Goal: Task Accomplishment & Management: Use online tool/utility

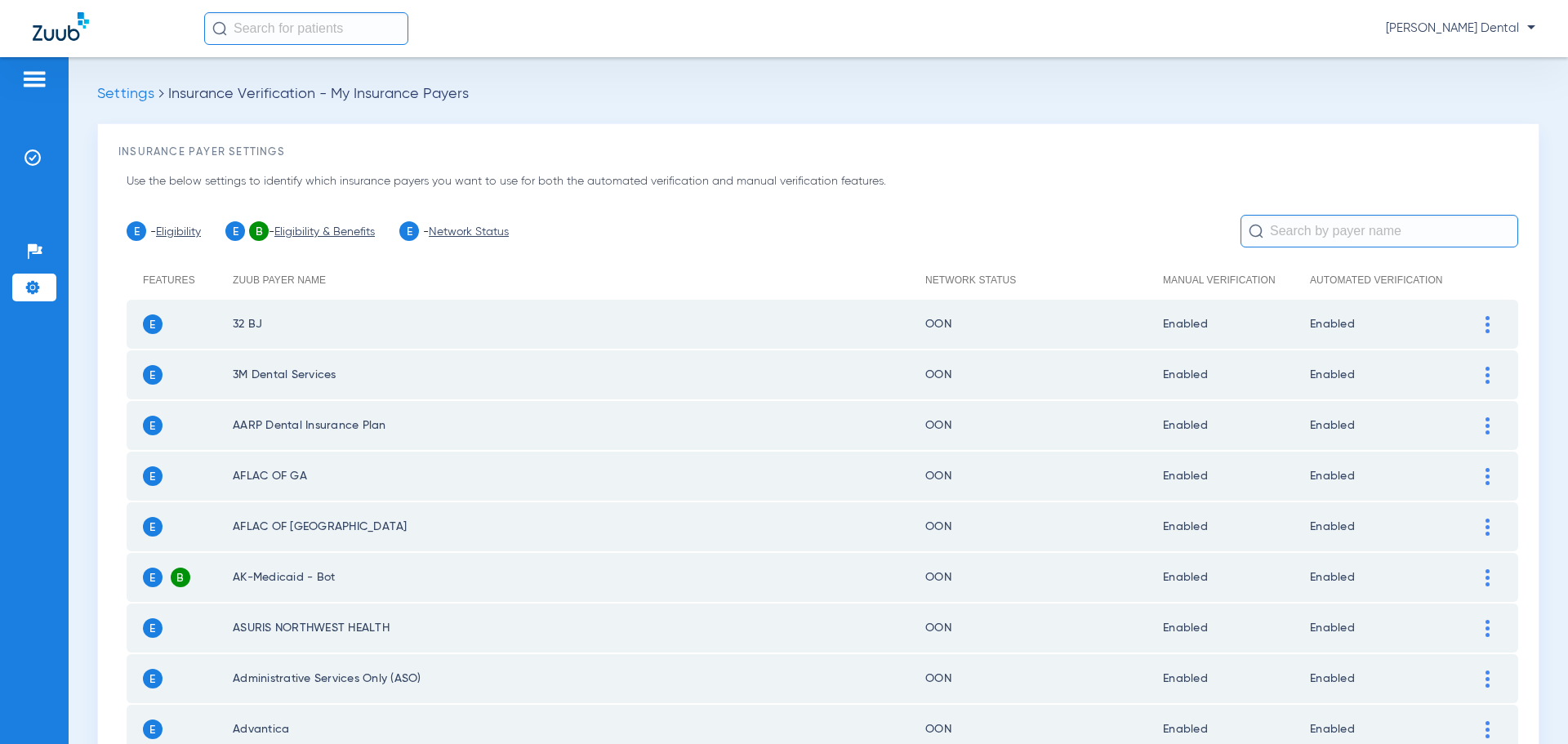
click at [328, 27] on input "text" at bounding box center [306, 28] width 204 height 32
type input "[PERSON_NAME]"
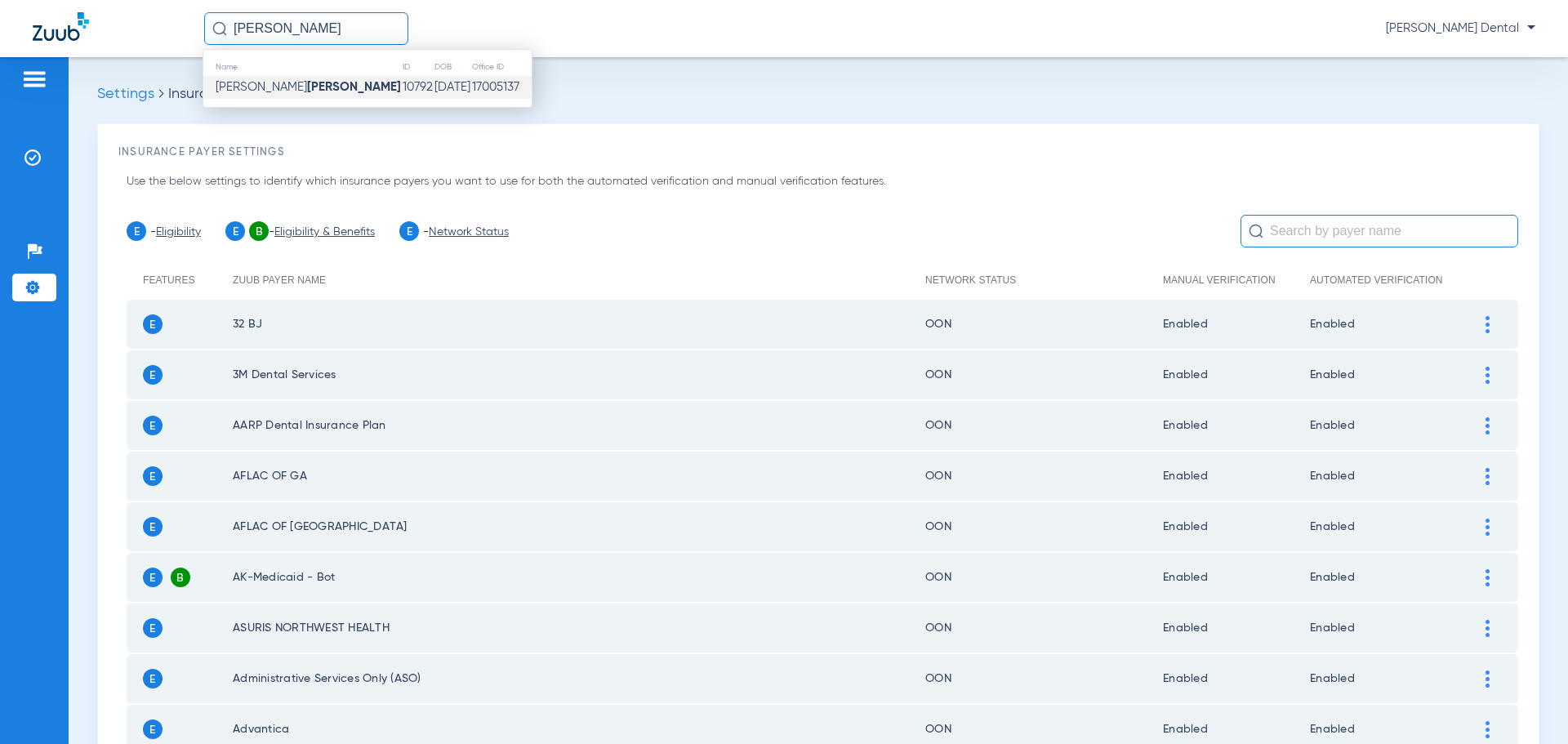
click at [471, 84] on td "17005137" at bounding box center [501, 87] width 61 height 23
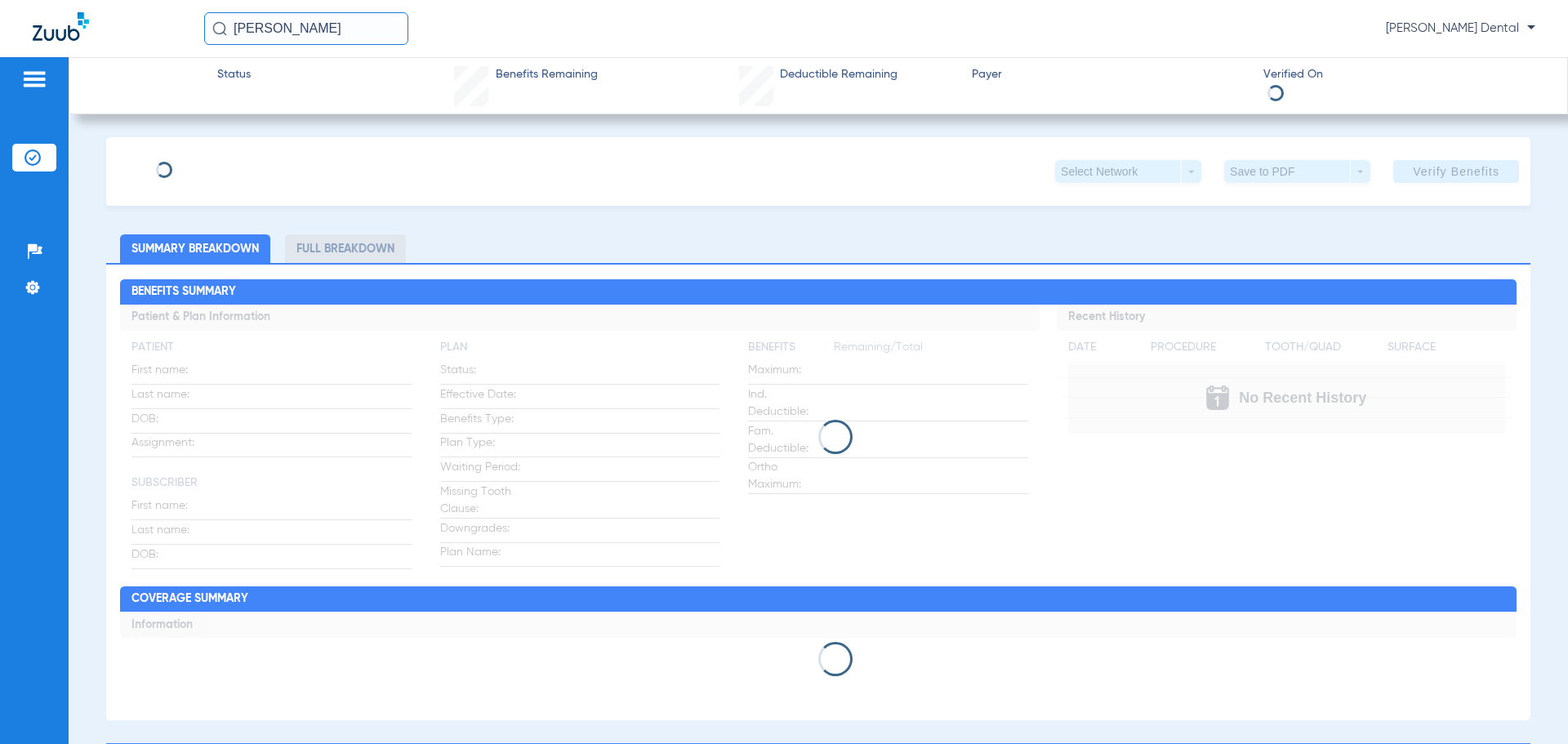
type input "[PERSON_NAME]"
type input "[DATE]"
type input "122592319401"
type input "21275 00005"
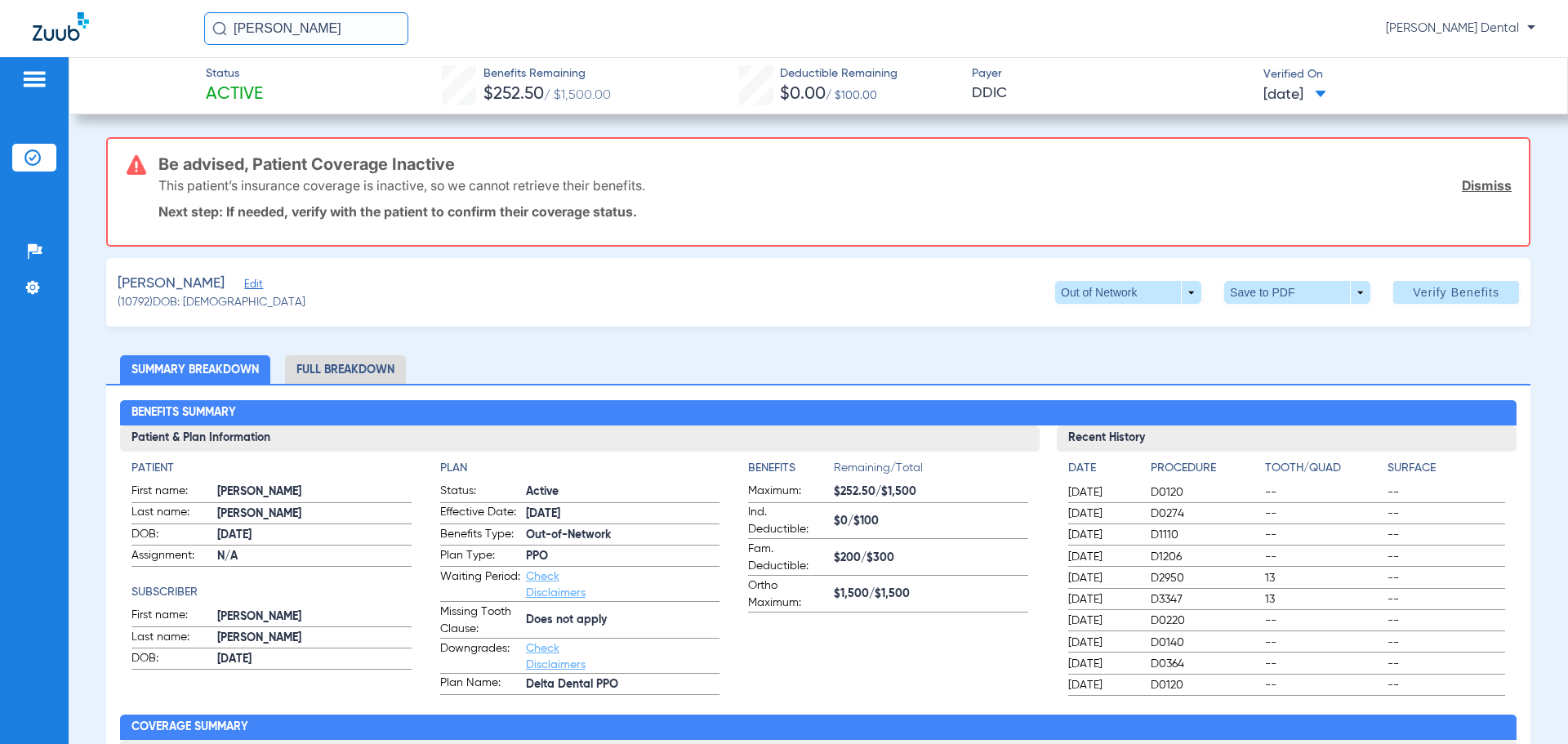
click at [1474, 187] on link "Dismiss" at bounding box center [1486, 185] width 49 height 16
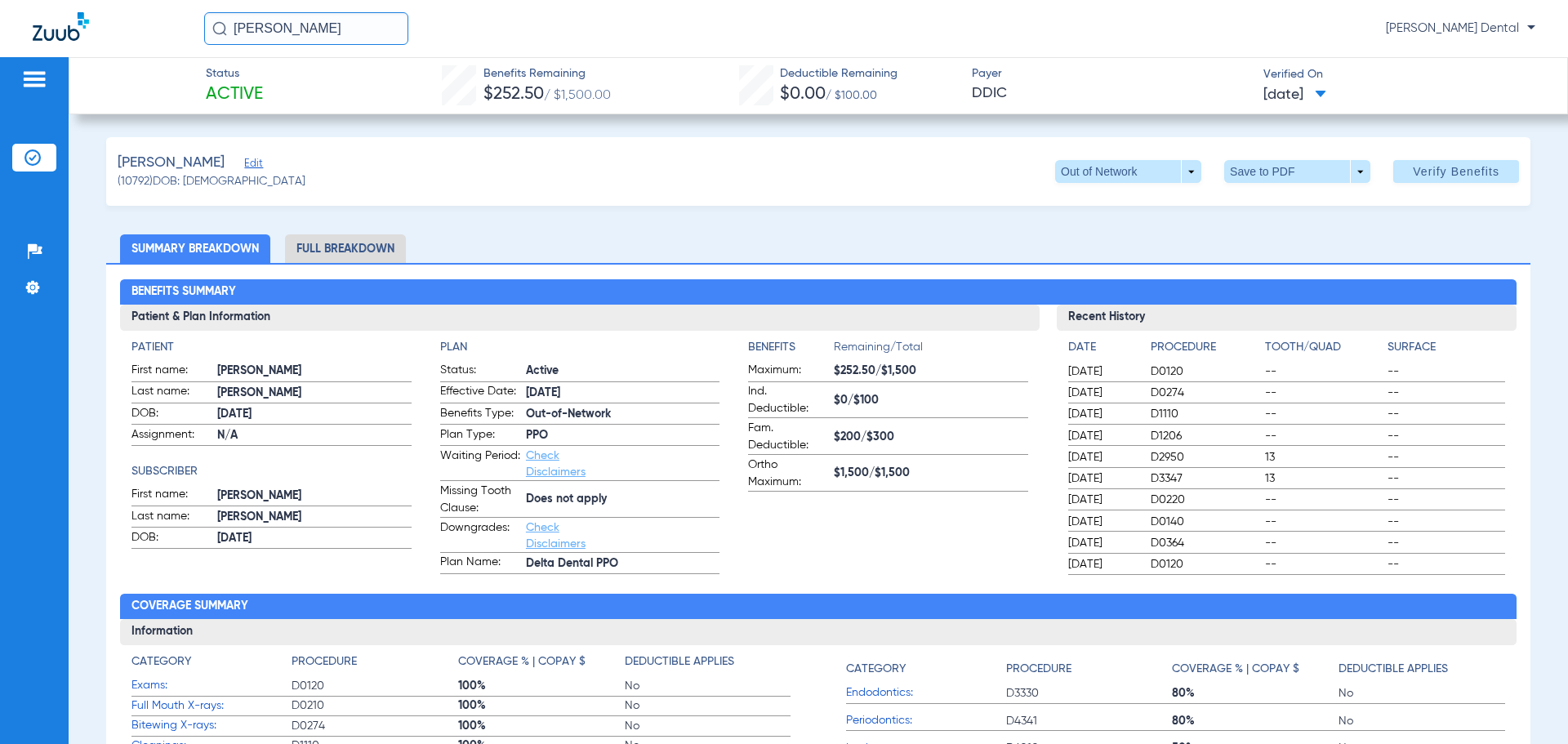
click at [244, 161] on span "Edit" at bounding box center [251, 165] width 14 height 15
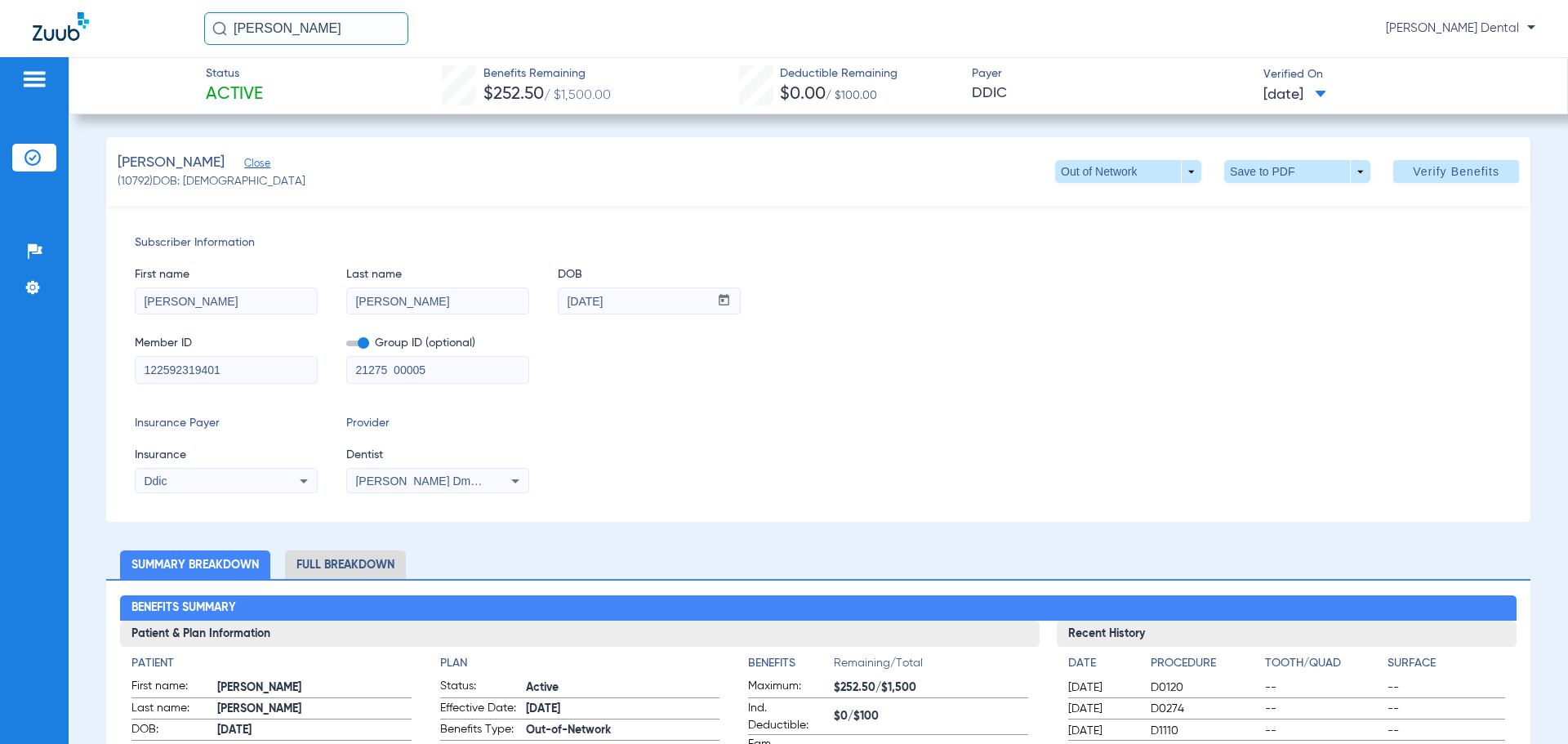
click at [244, 163] on span "Close" at bounding box center [251, 165] width 14 height 15
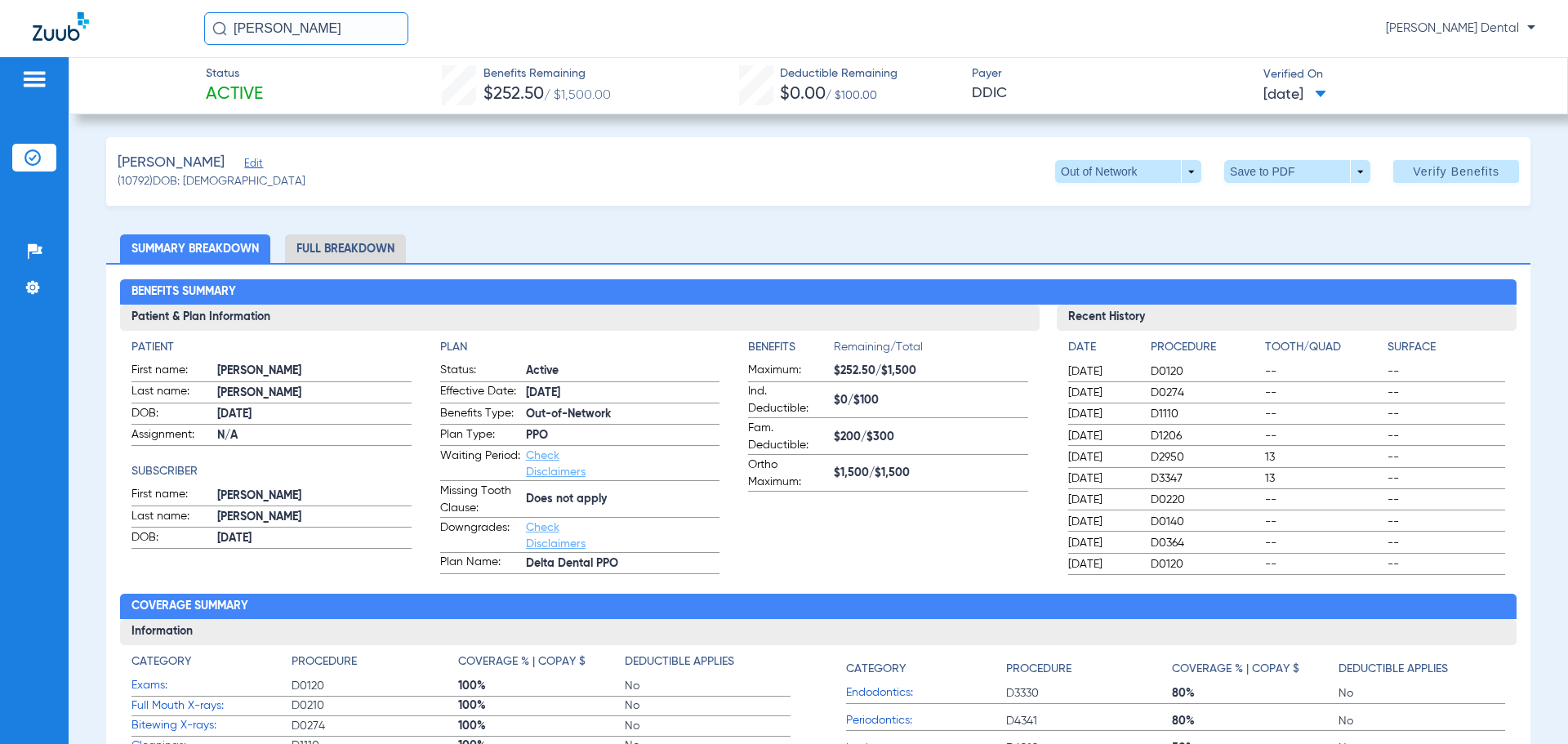
click at [49, 151] on li "Insurance Verification" at bounding box center [34, 157] width 44 height 28
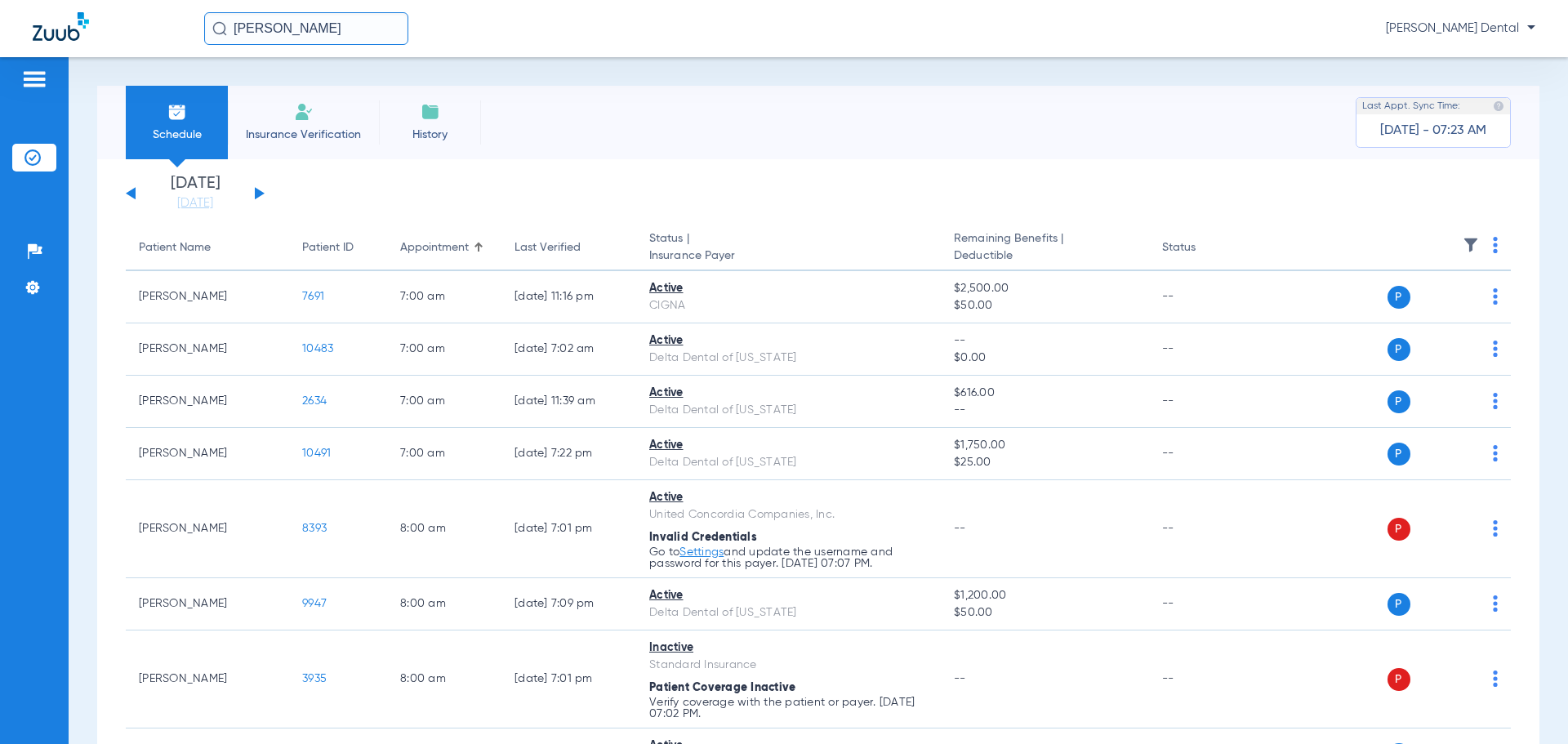
click at [318, 135] on span "Insurance Verification" at bounding box center [303, 134] width 126 height 16
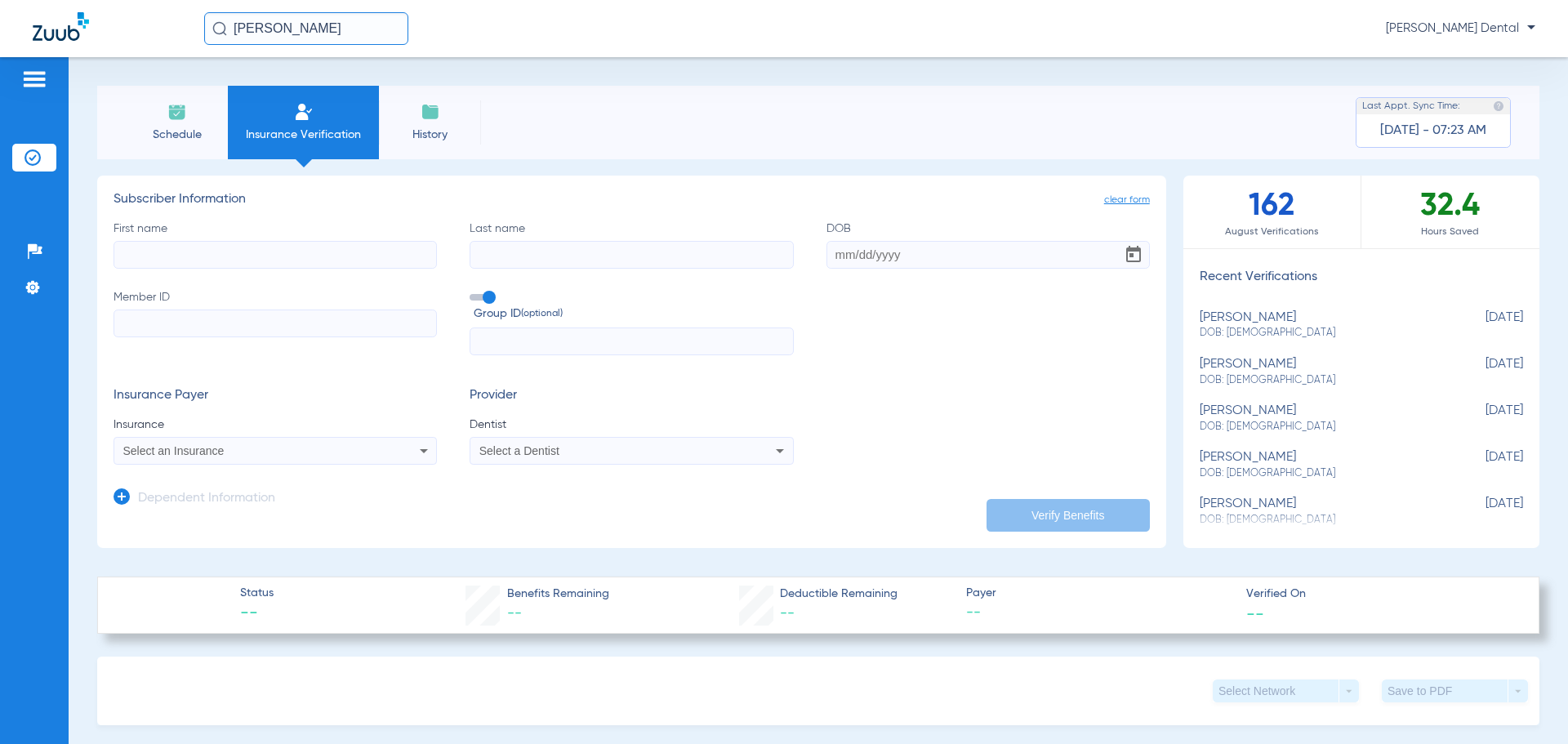
click at [250, 258] on input "First name" at bounding box center [275, 254] width 324 height 28
type input "[PERSON_NAME]"
click at [833, 248] on input "DOB Required" at bounding box center [988, 254] width 324 height 28
type input "[DATE]"
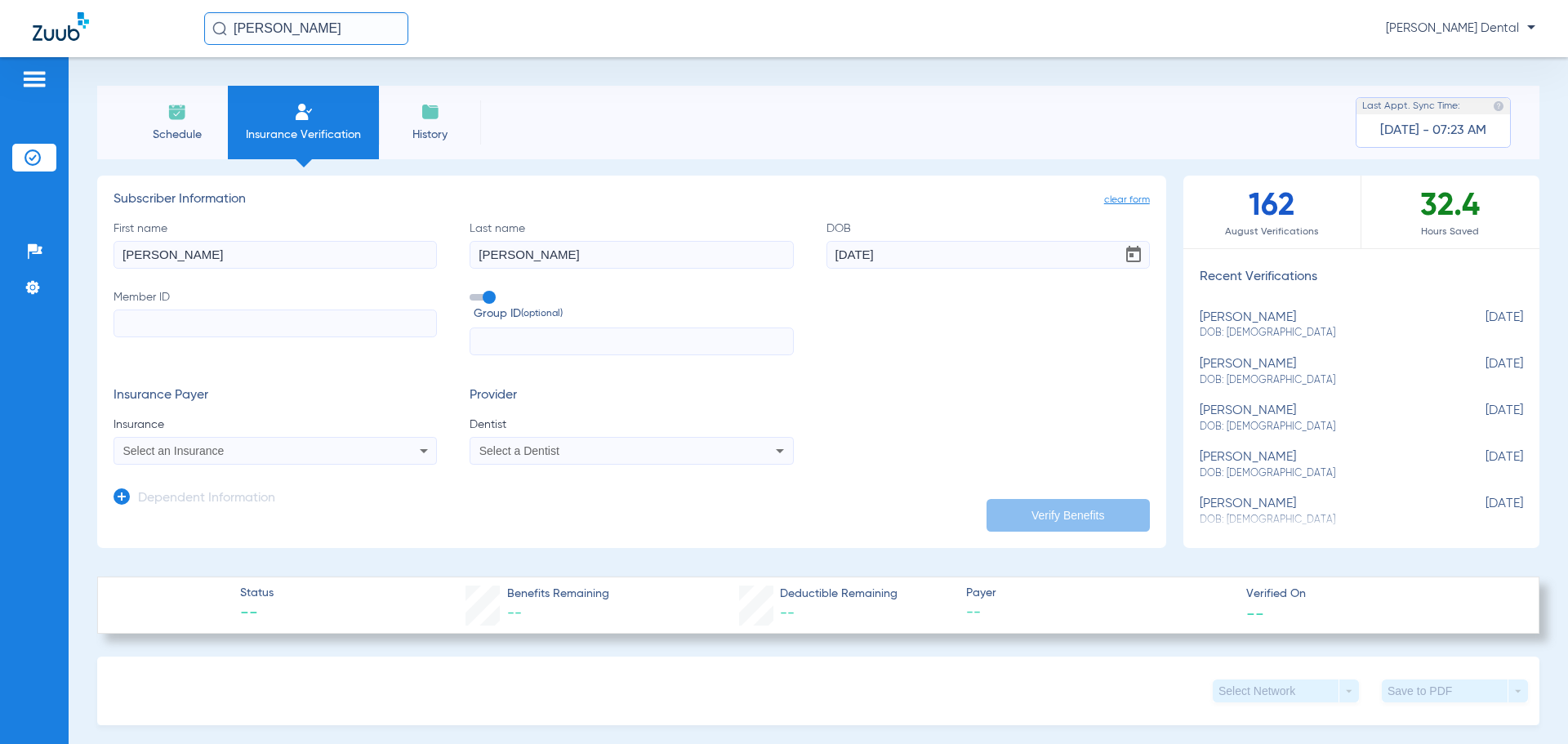
click at [185, 313] on input "Member ID" at bounding box center [275, 323] width 324 height 28
type input "540273483"
click at [196, 426] on span "Insurance" at bounding box center [275, 424] width 324 height 16
click at [193, 455] on span "Select an Insurance" at bounding box center [174, 451] width 102 height 13
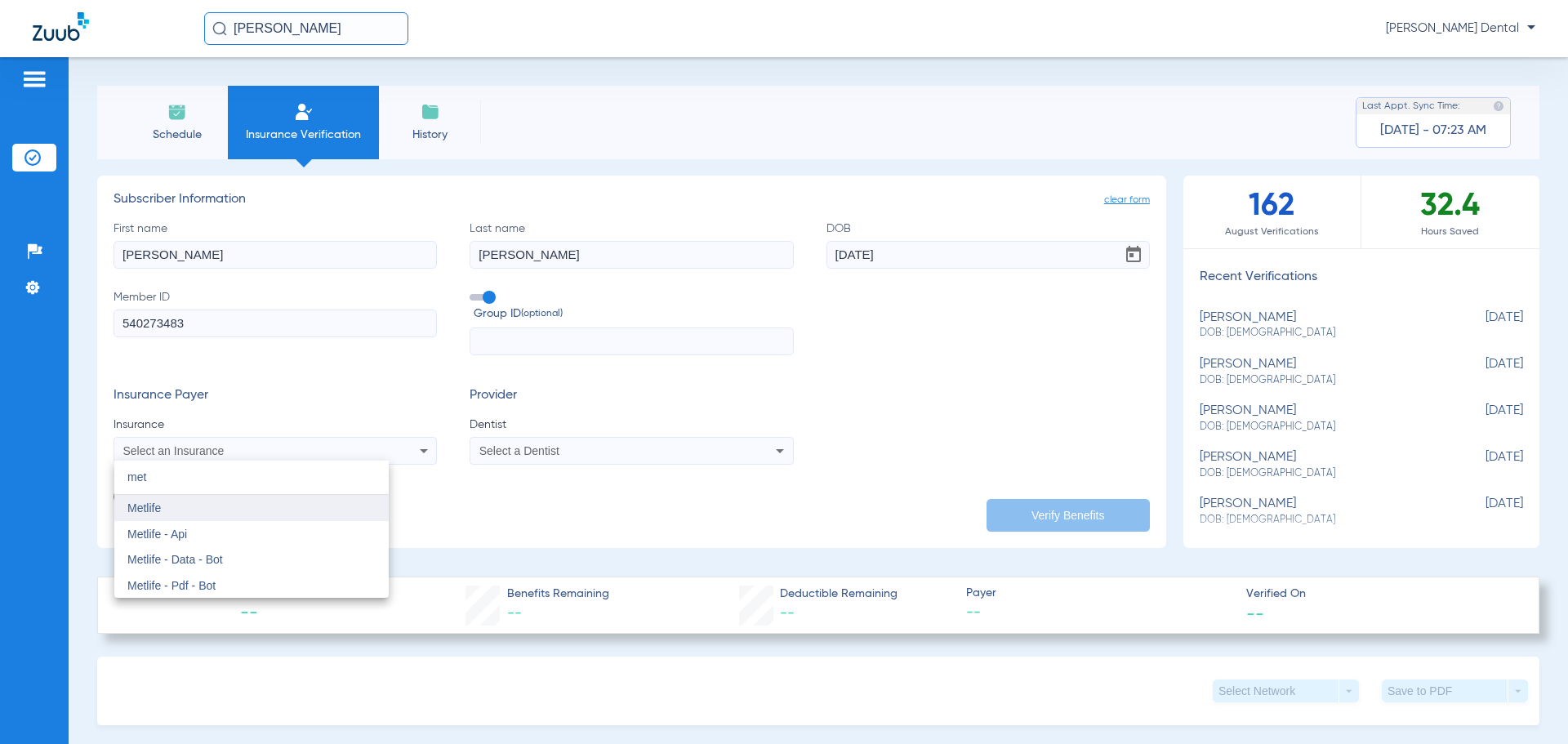
type input "met"
click at [181, 501] on mat-option "Metlife" at bounding box center [251, 508] width 274 height 27
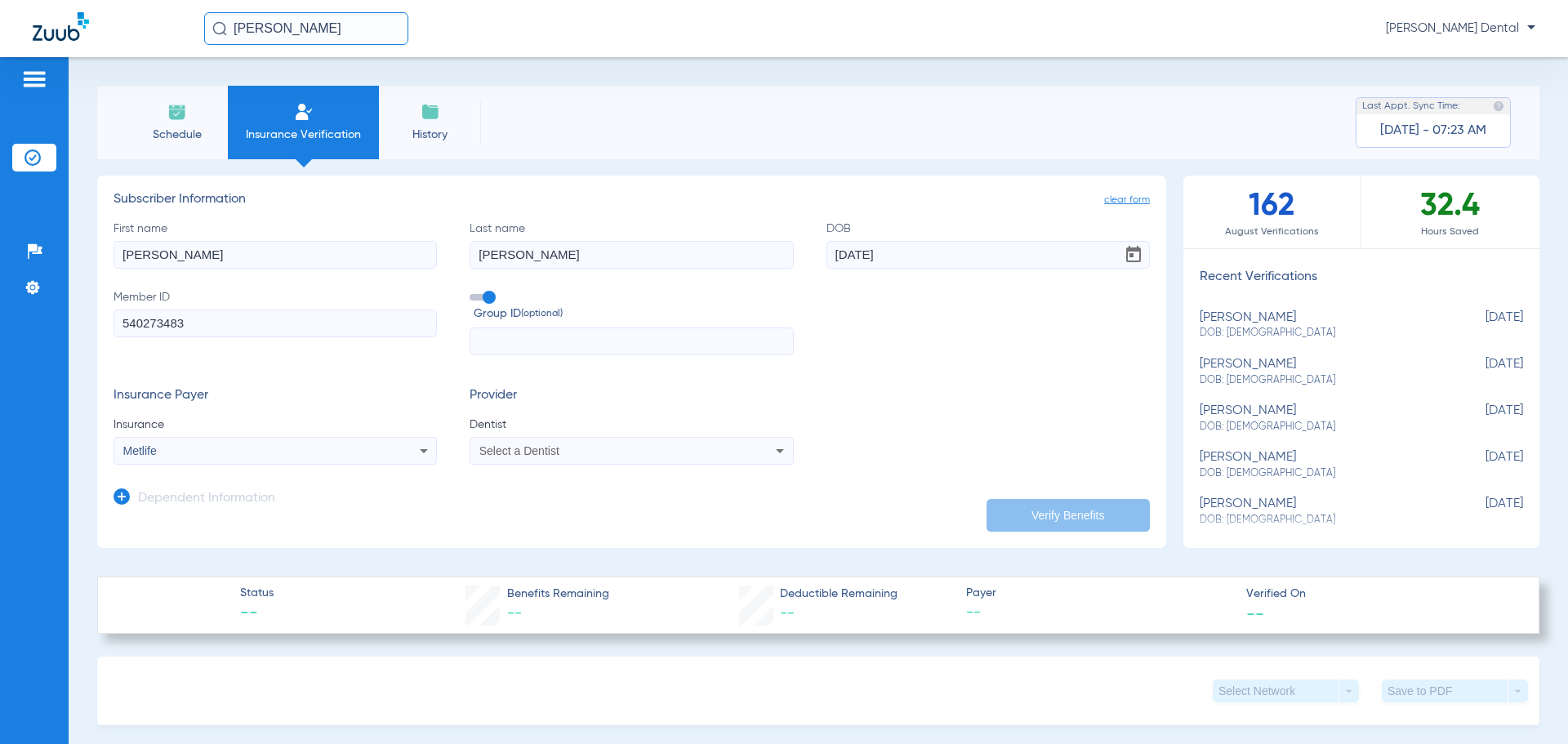
click at [684, 439] on mat-select "Select a Dentist" at bounding box center [631, 450] width 324 height 28
click at [664, 453] on div "Select a Dentist" at bounding box center [601, 451] width 244 height 11
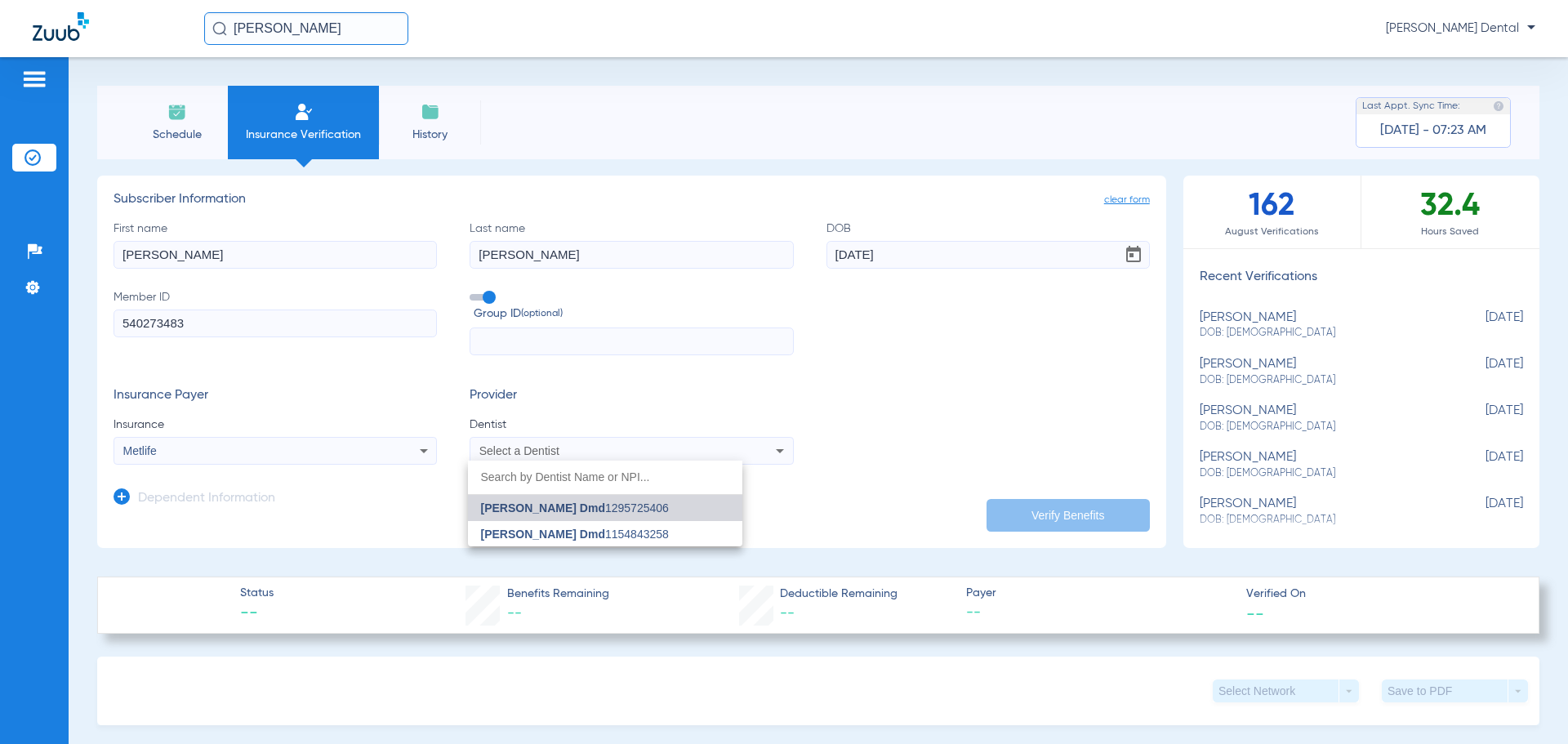
click at [670, 512] on mat-option "[PERSON_NAME] Dmd 1295725406" at bounding box center [605, 508] width 274 height 27
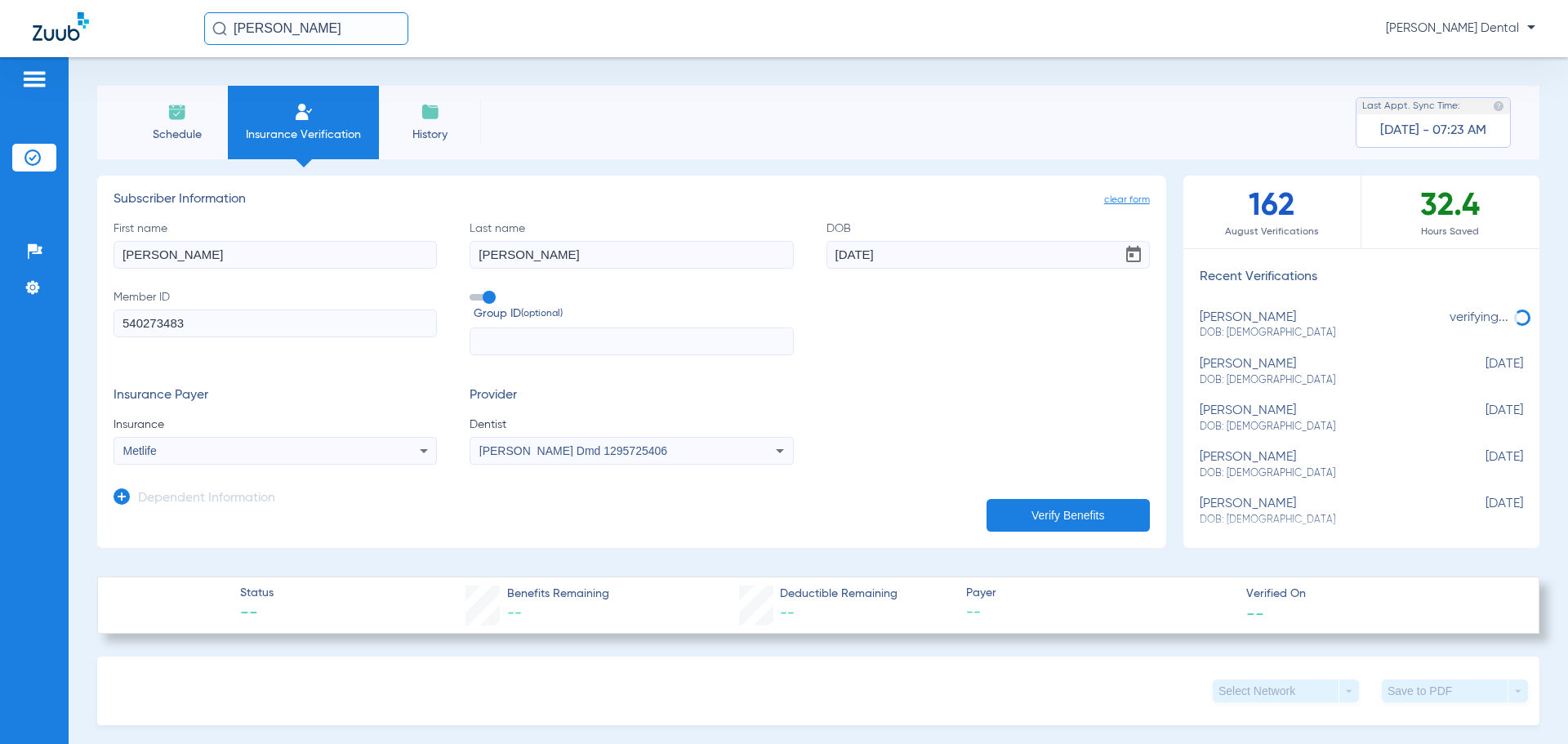
click at [1086, 511] on button "Verify Benefits" at bounding box center [1068, 515] width 163 height 32
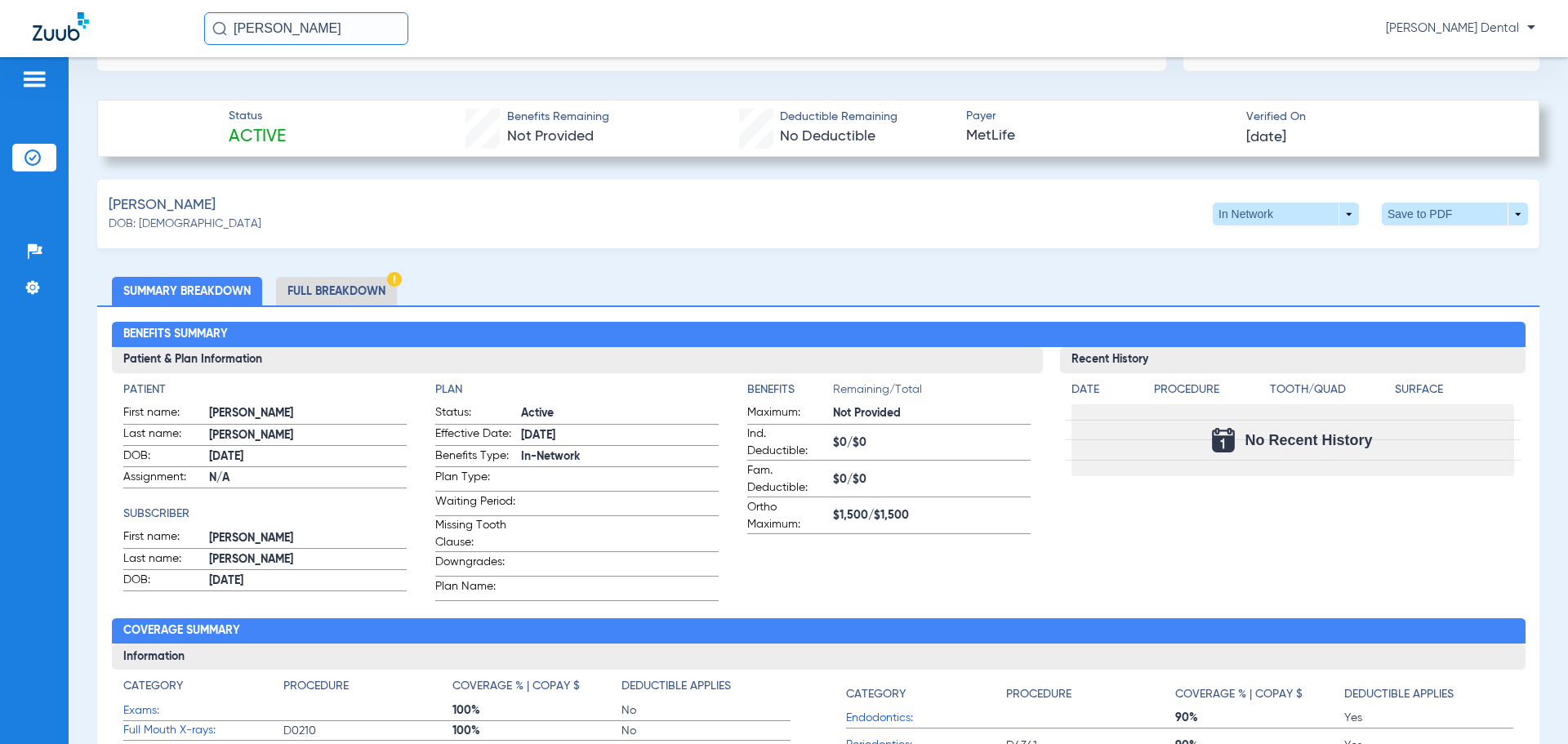
scroll to position [421, 0]
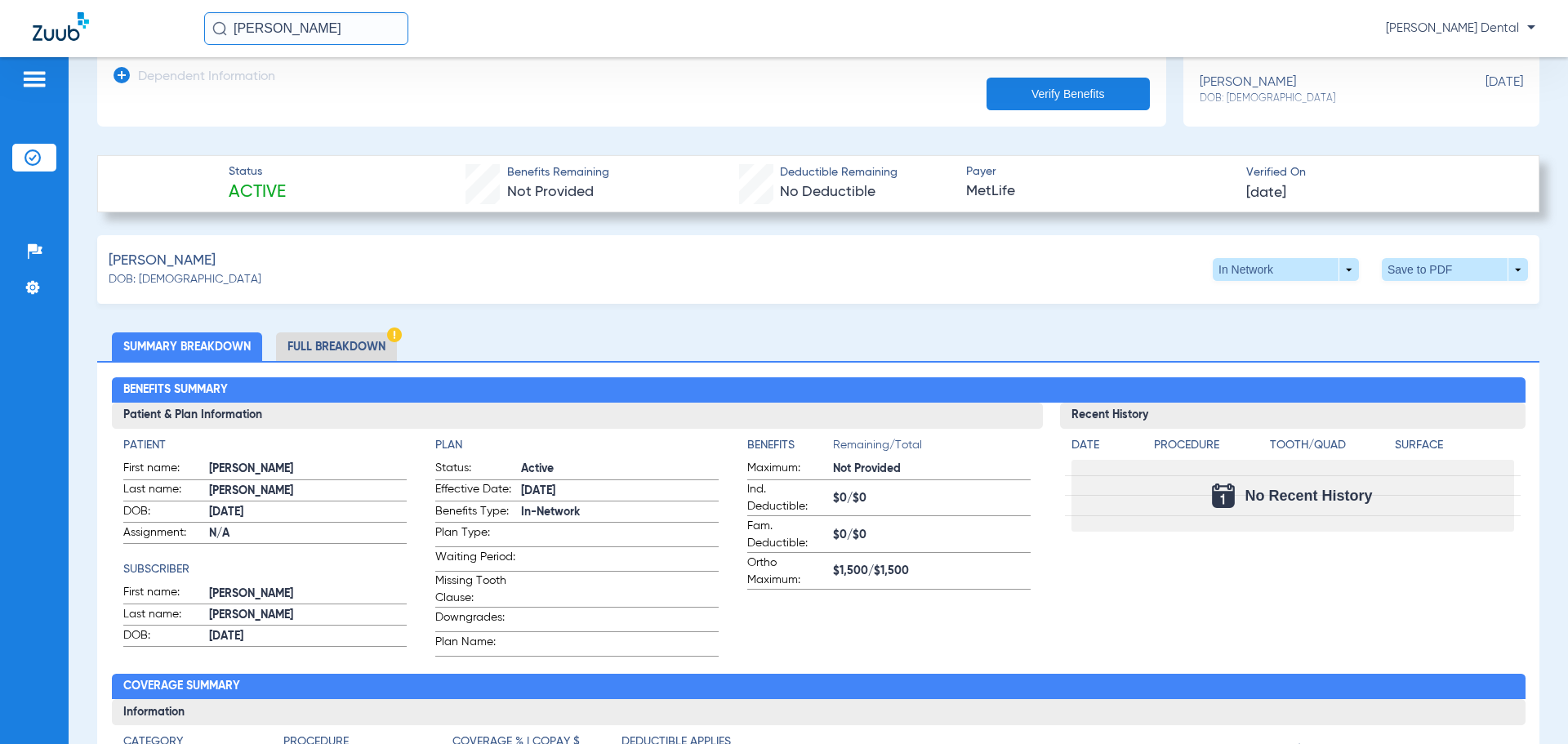
click at [320, 345] on li "Full Breakdown" at bounding box center [336, 346] width 121 height 28
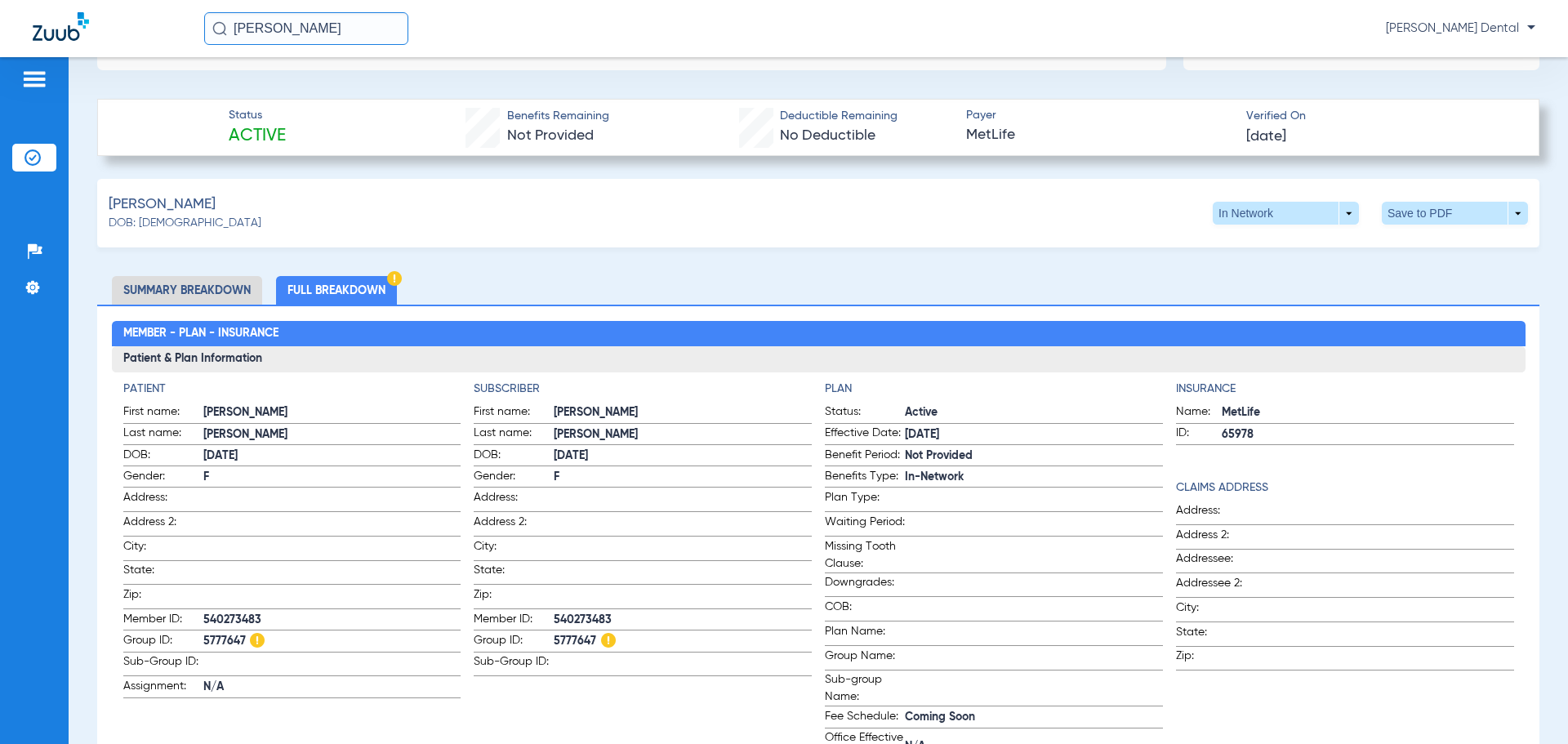
scroll to position [503, 0]
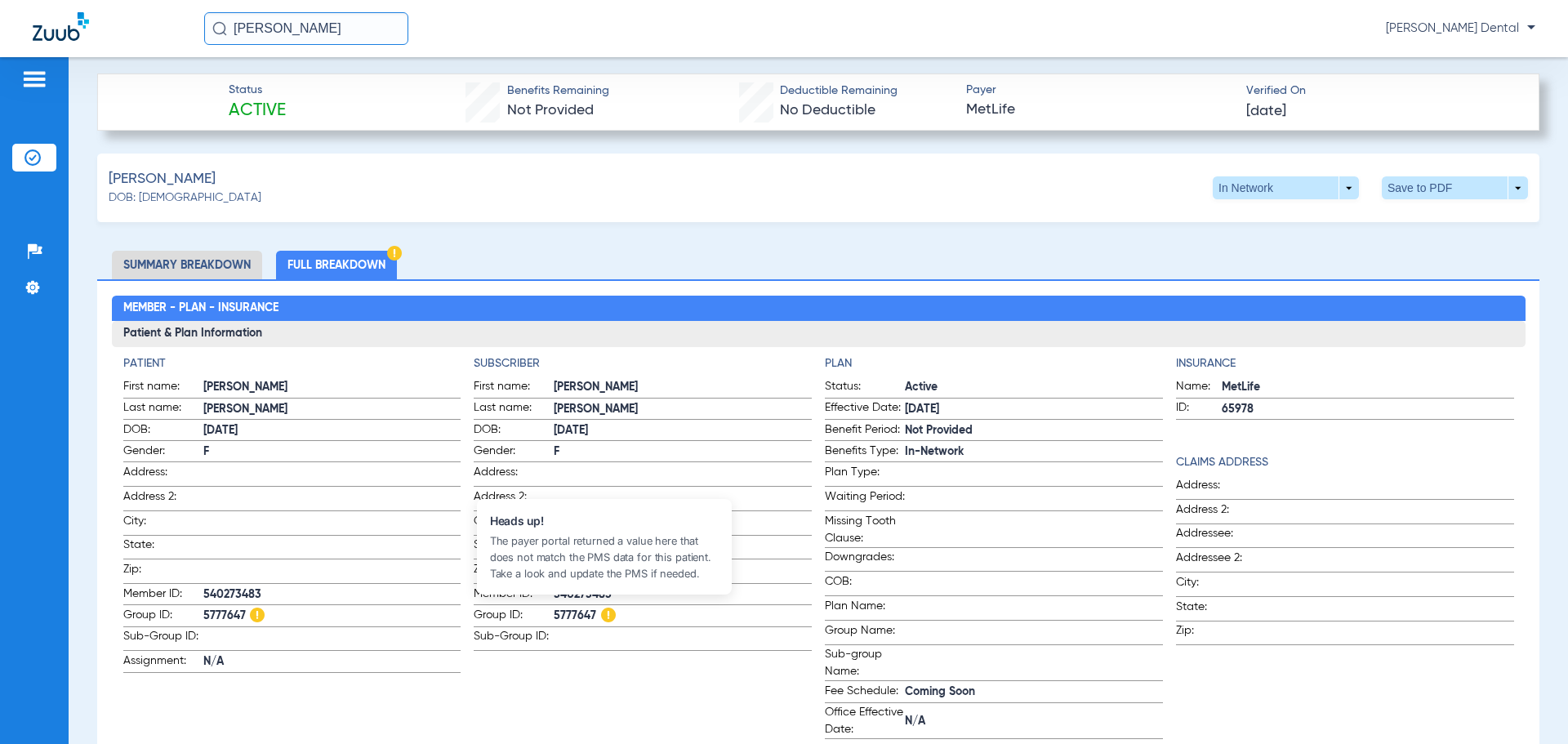
click at [605, 610] on img at bounding box center [607, 614] width 14 height 14
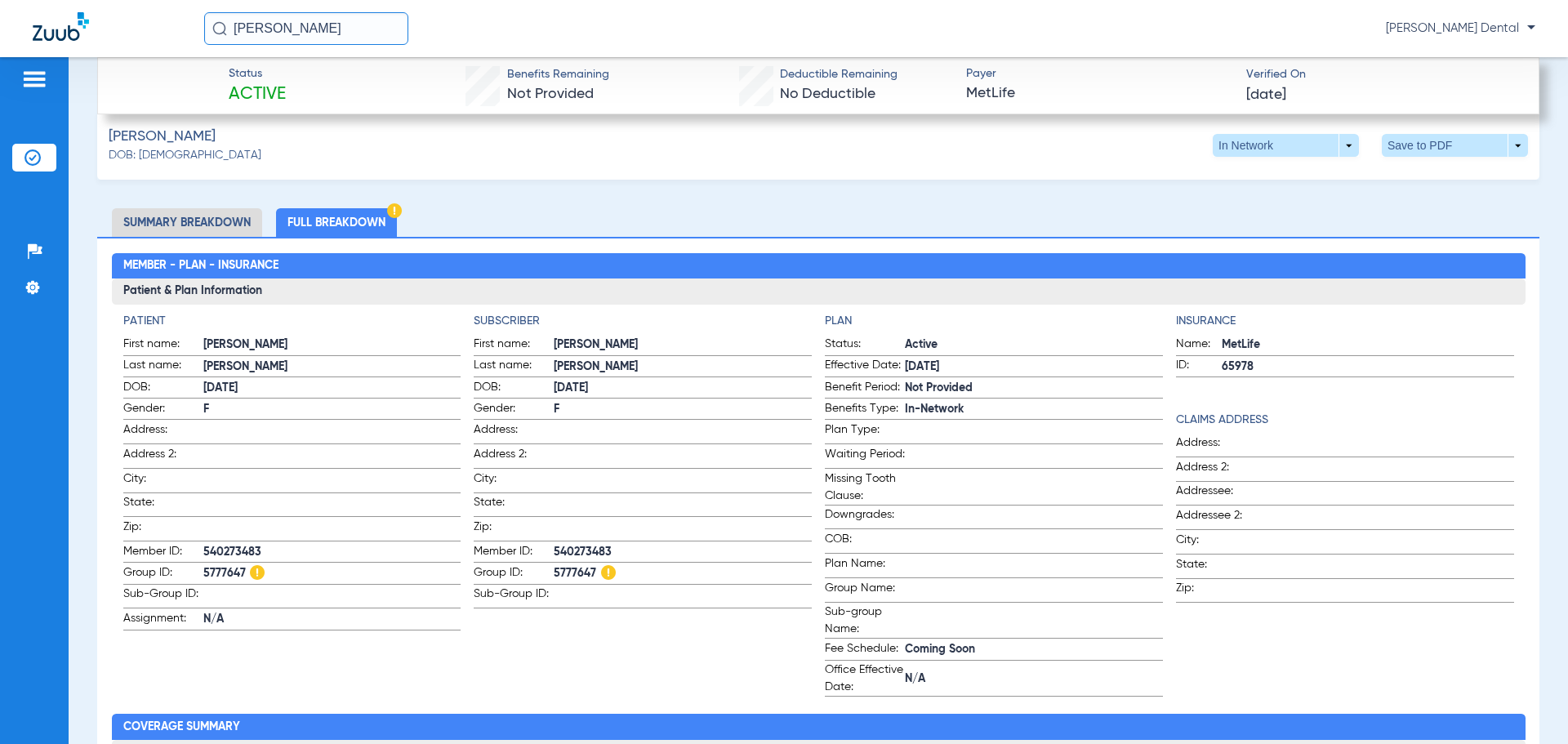
scroll to position [585, 0]
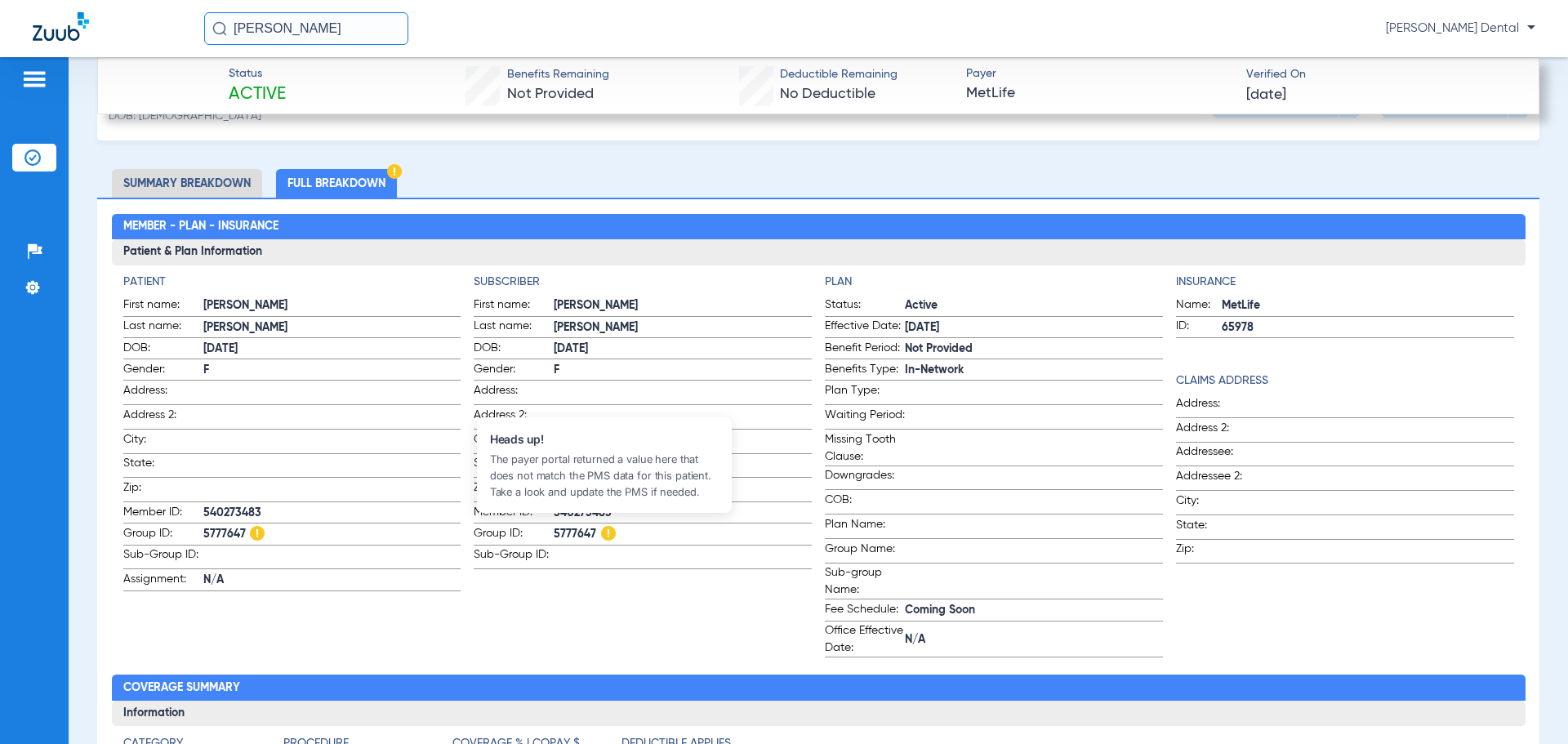
click at [601, 529] on img at bounding box center [607, 532] width 14 height 14
click at [264, 526] on span "5777647" at bounding box center [332, 534] width 258 height 17
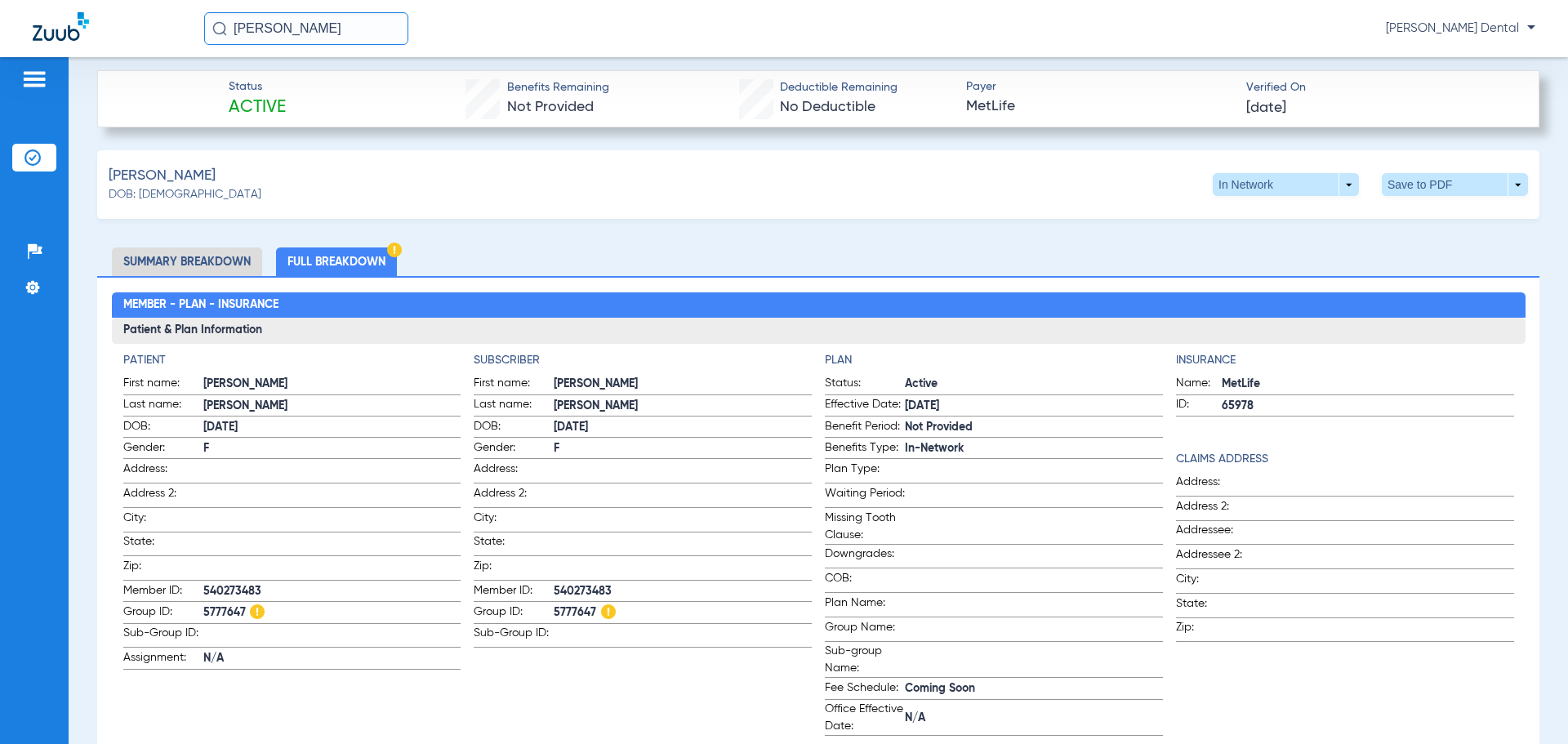
scroll to position [503, 0]
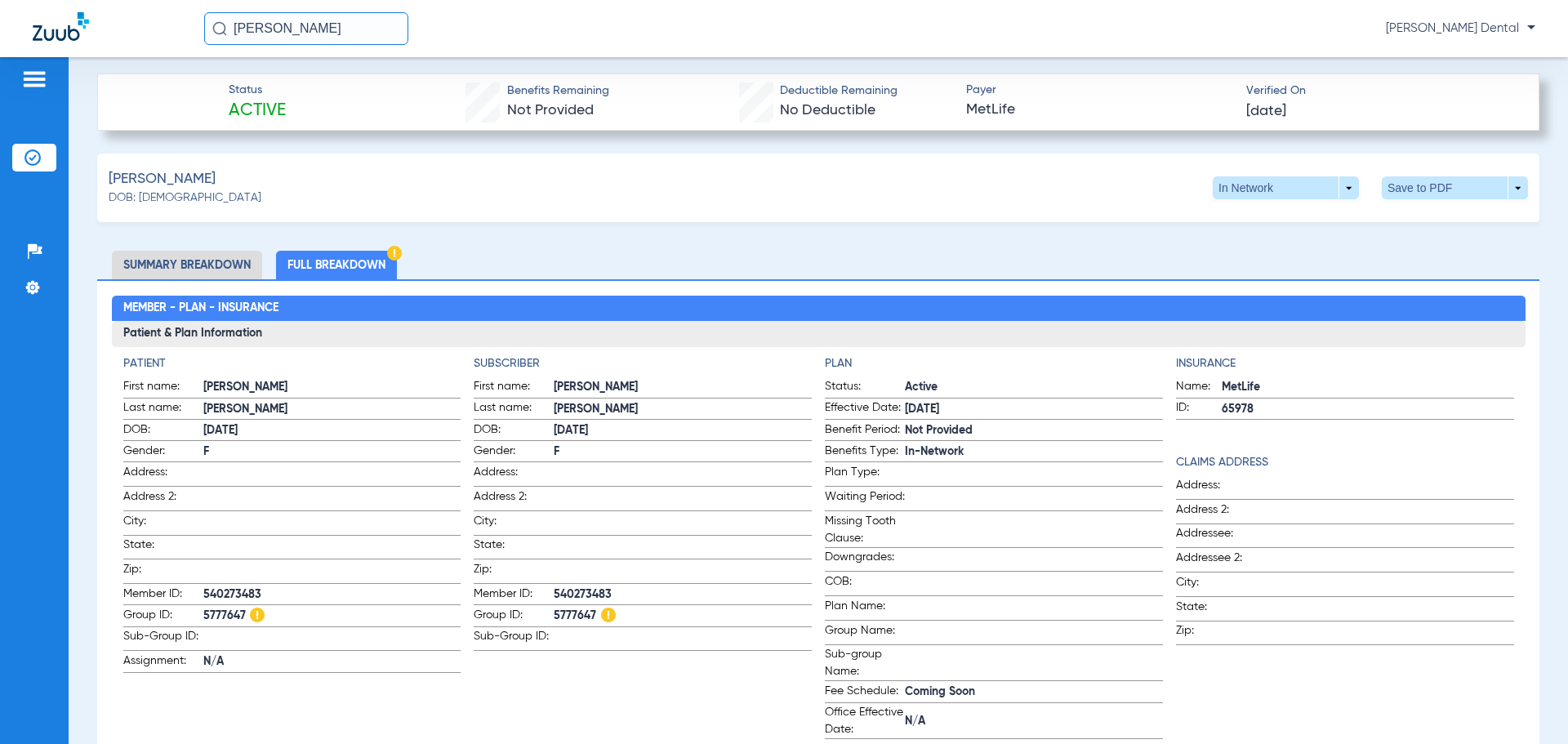
click at [1309, 173] on div "[PERSON_NAME]: [DEMOGRAPHIC_DATA] In Network arrow_drop_down Save to PDF arrow_…" at bounding box center [817, 188] width 1442 height 68
click at [1308, 183] on span at bounding box center [1285, 188] width 146 height 23
click at [1261, 215] on span "Out of Network" at bounding box center [1252, 219] width 76 height 11
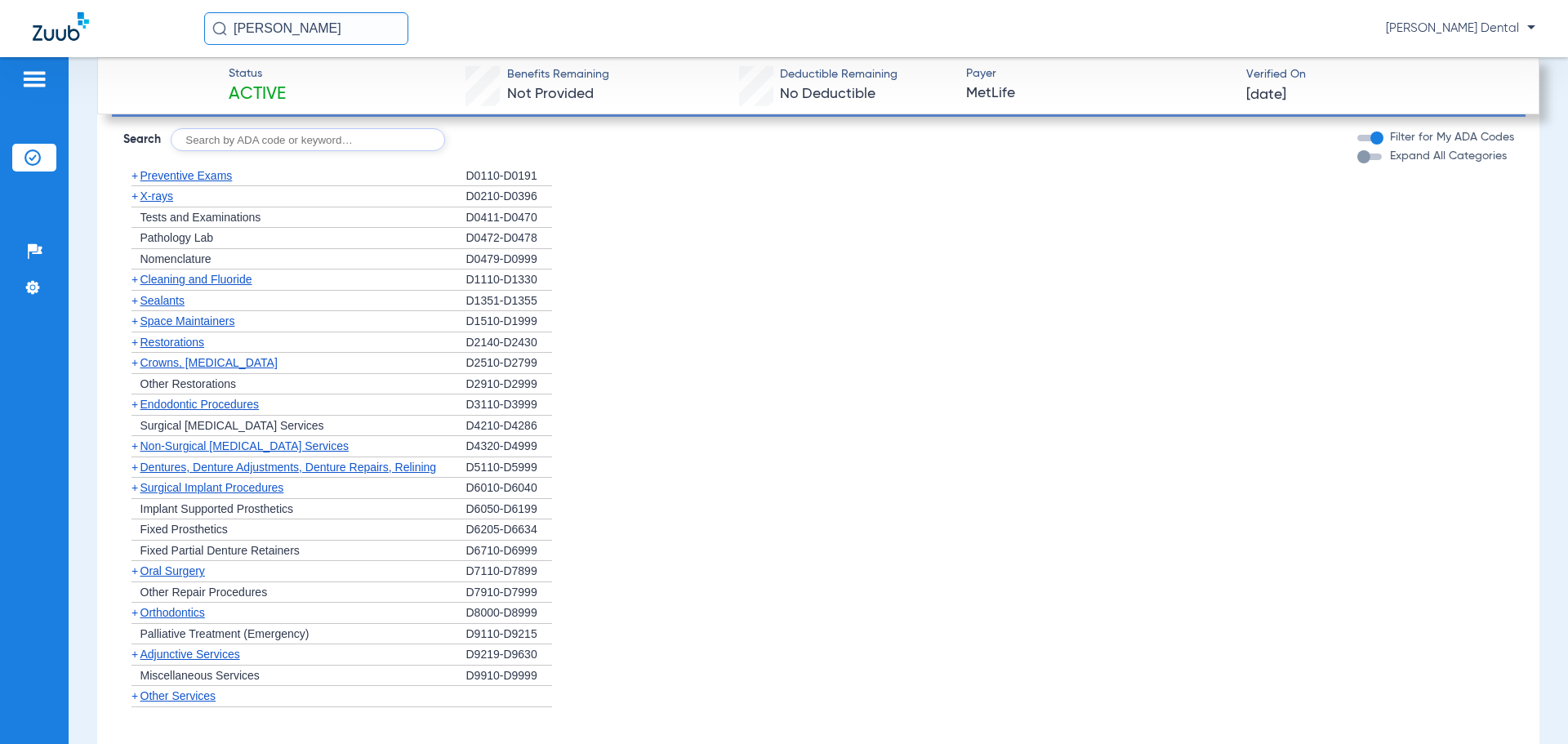
scroll to position [1972, 0]
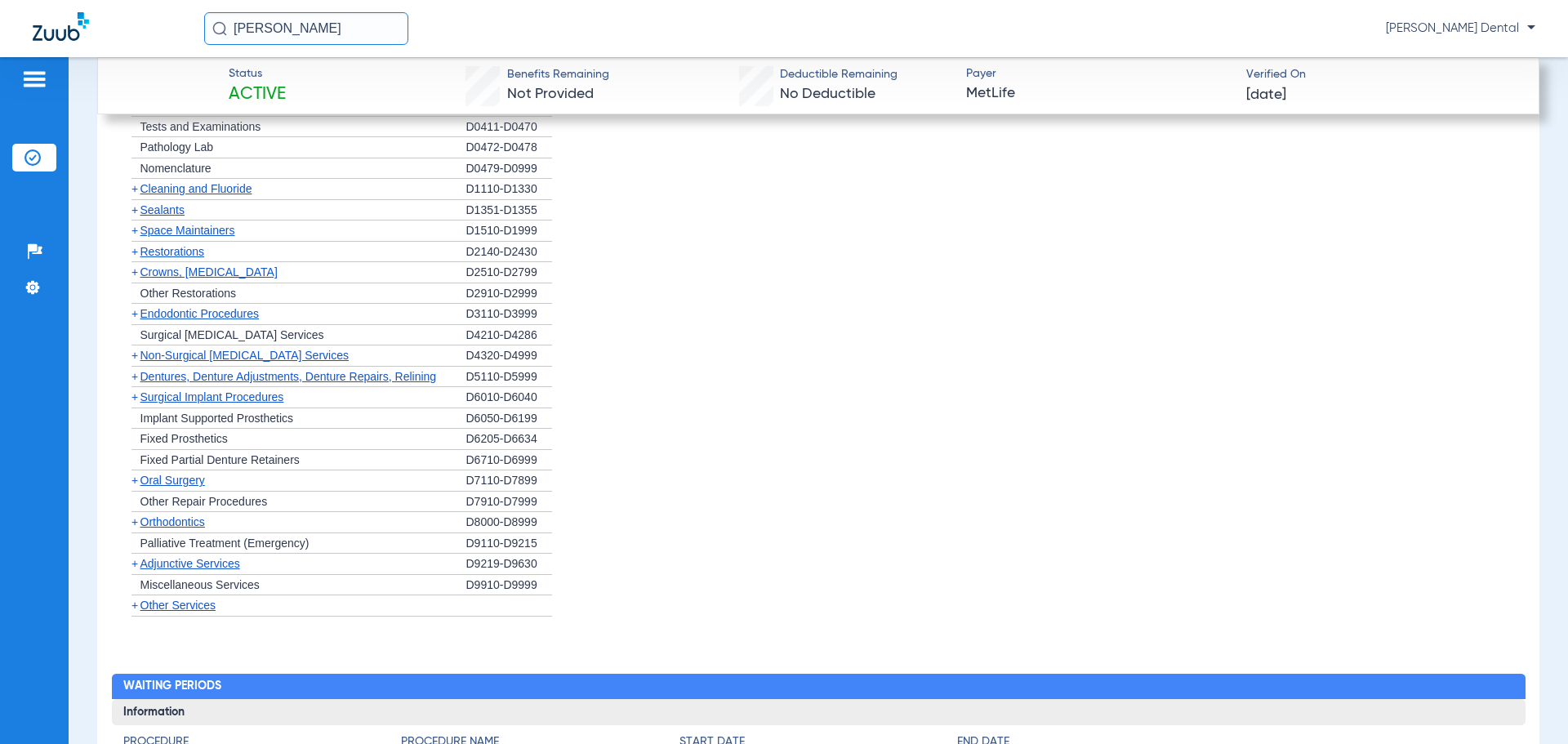
click at [216, 362] on span "Non-Surgical [MEDICAL_DATA] Services" at bounding box center [244, 355] width 208 height 13
